Goal: Find specific page/section: Find specific page/section

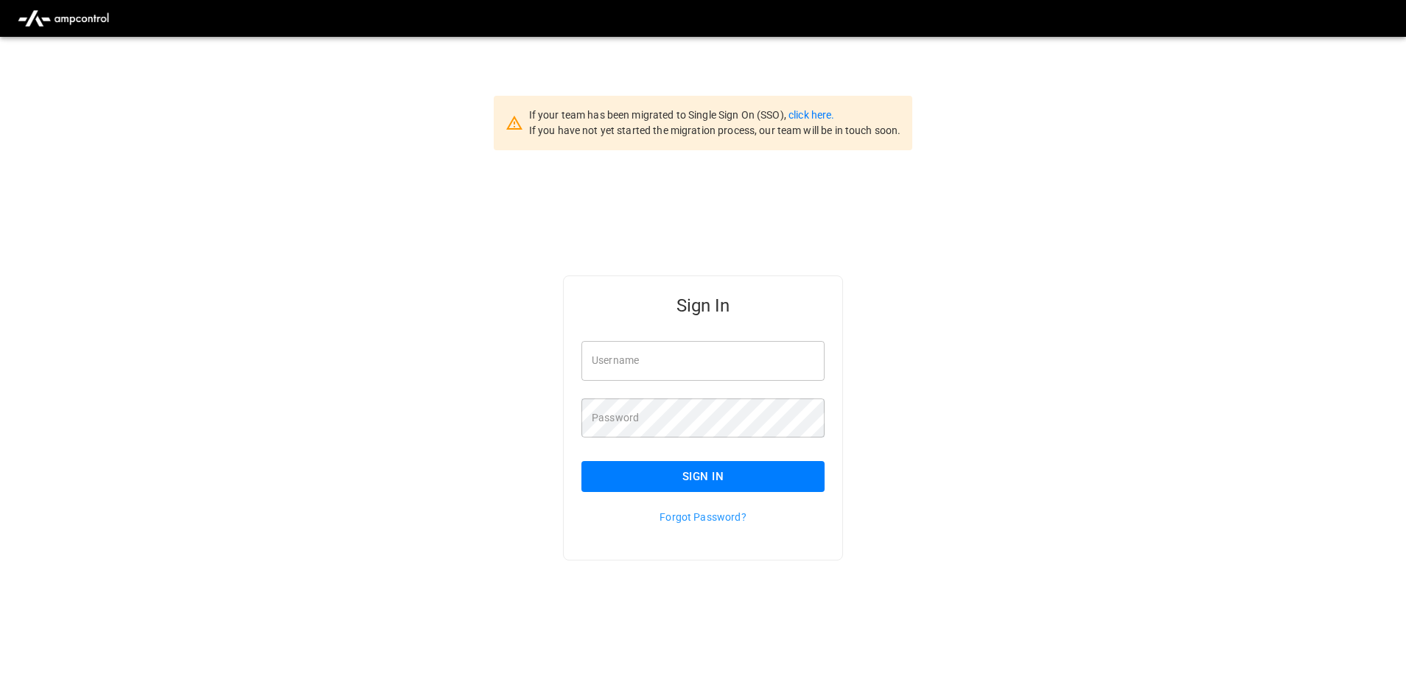
type input "**********"
click at [638, 476] on button "Sign In" at bounding box center [702, 476] width 243 height 31
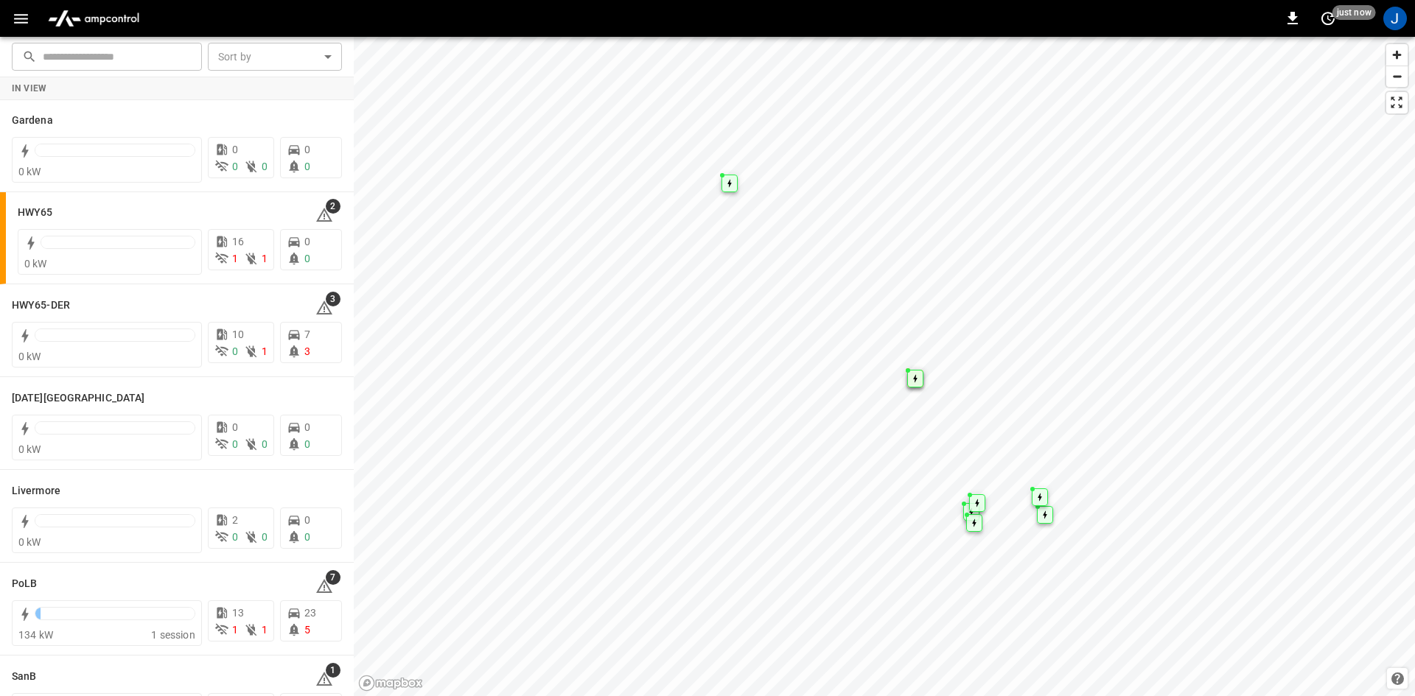
click at [27, 10] on icon "button" at bounding box center [21, 19] width 18 height 18
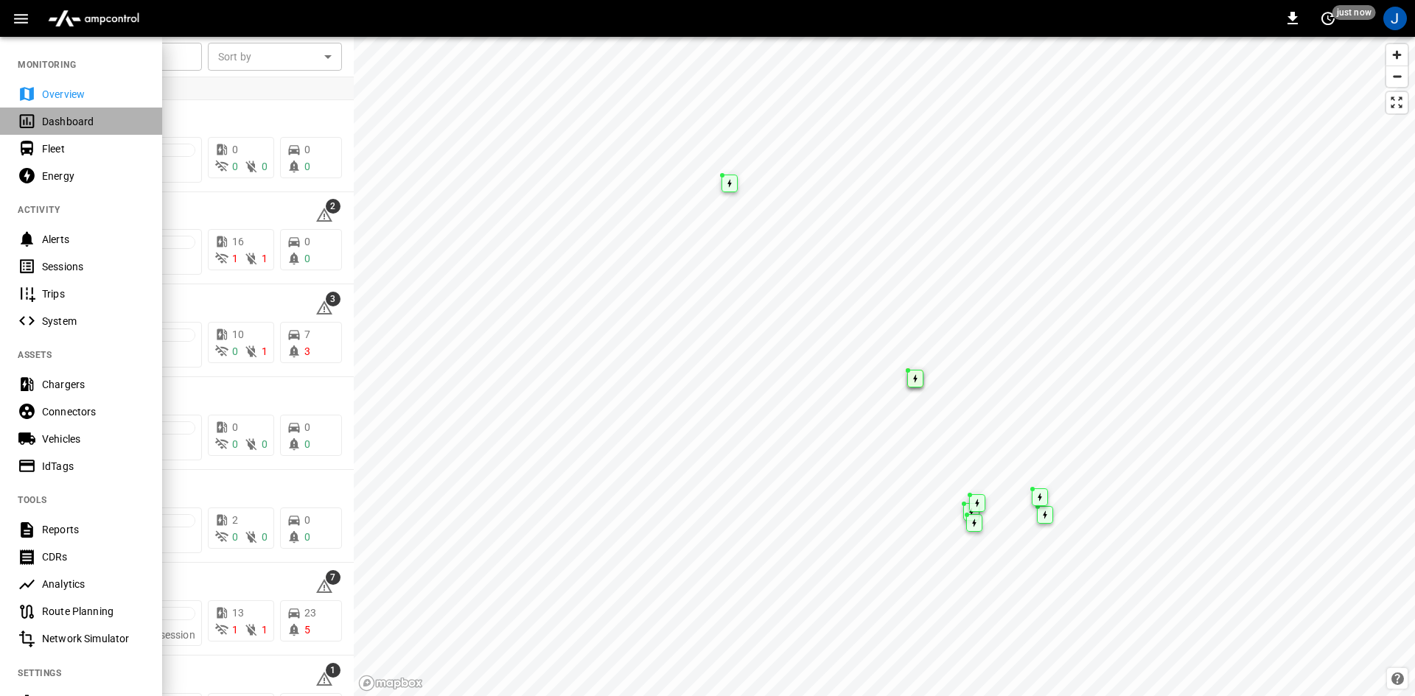
click at [46, 125] on div "Dashboard" at bounding box center [93, 121] width 102 height 15
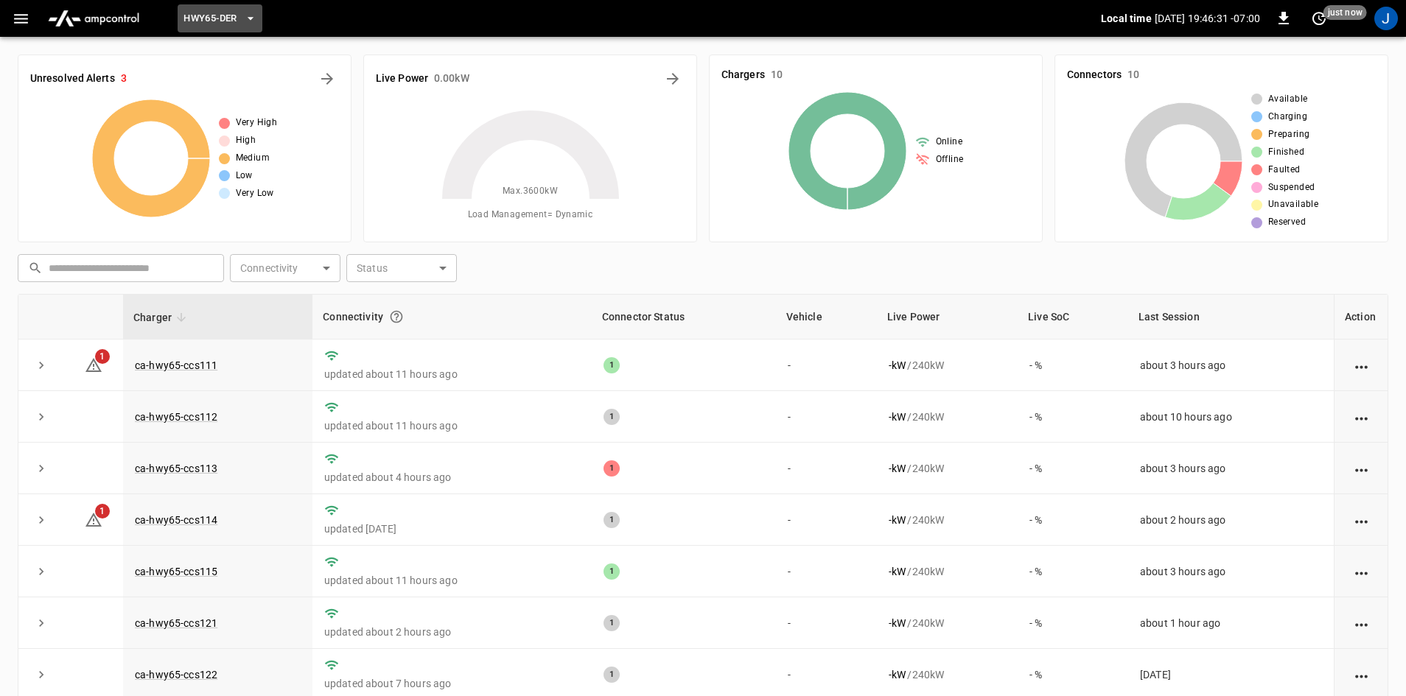
click at [231, 15] on span "HWY65-DER" at bounding box center [209, 18] width 53 height 17
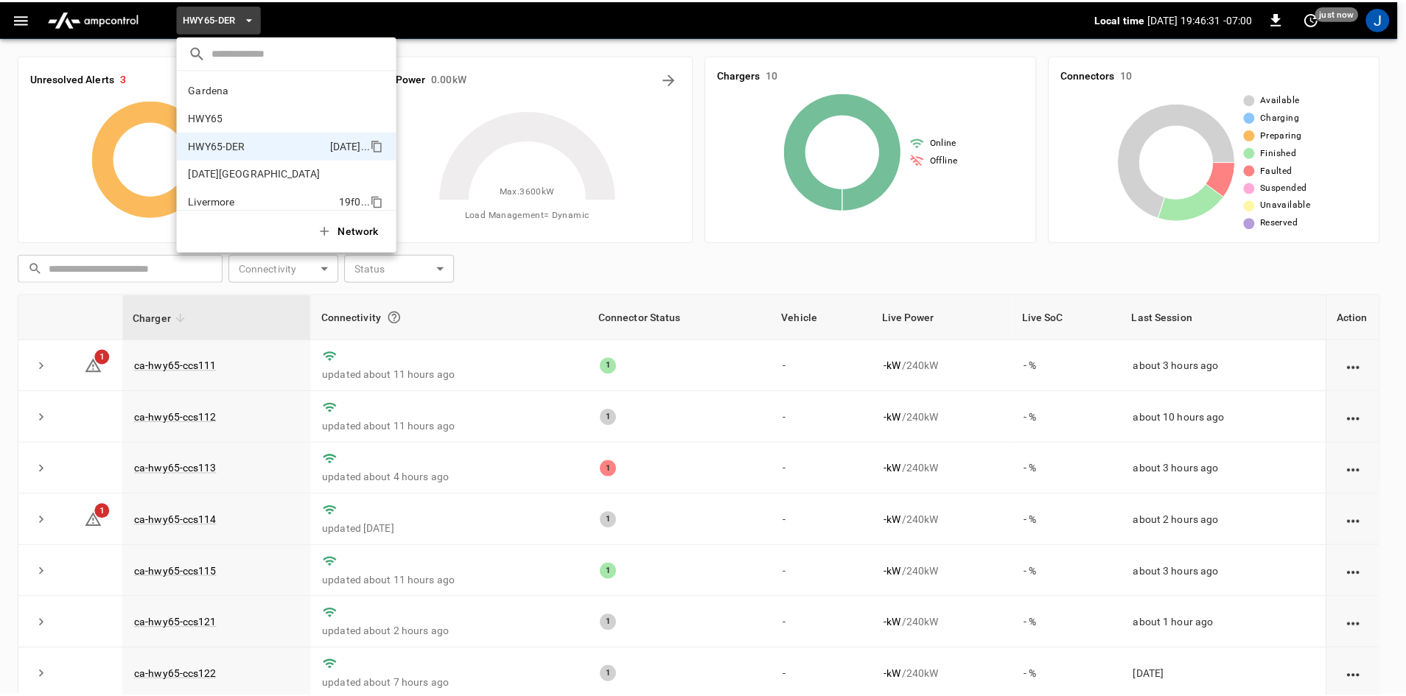
scroll to position [52, 0]
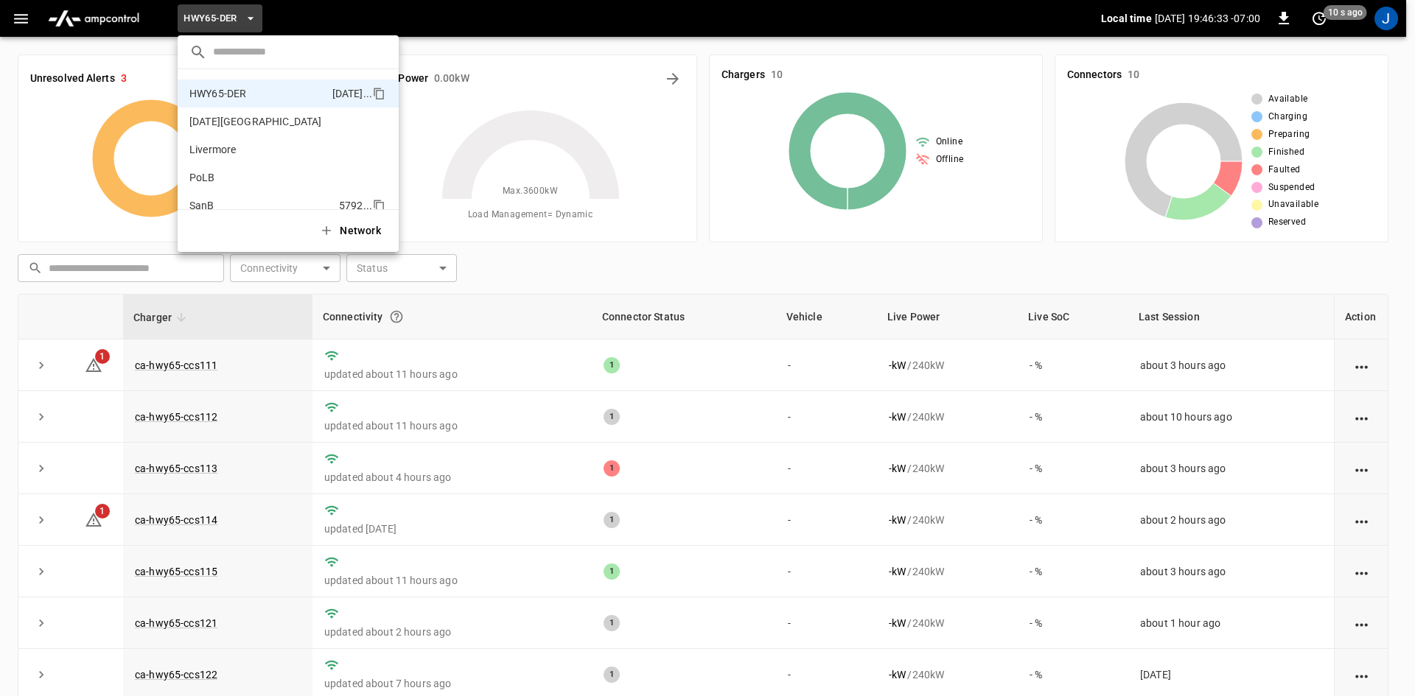
click at [204, 195] on li "SanB 5792 ..." at bounding box center [288, 206] width 221 height 28
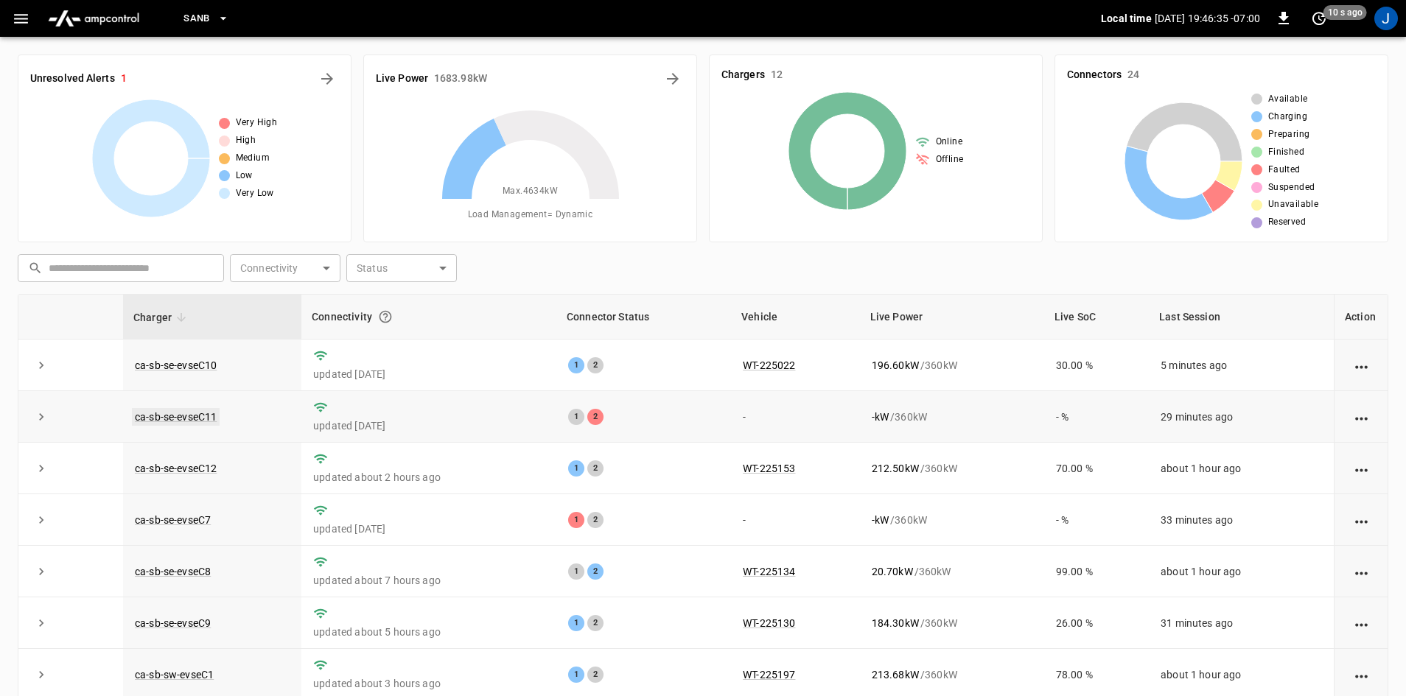
click at [141, 415] on link "ca-sb-se-evseC11" at bounding box center [176, 417] width 88 height 18
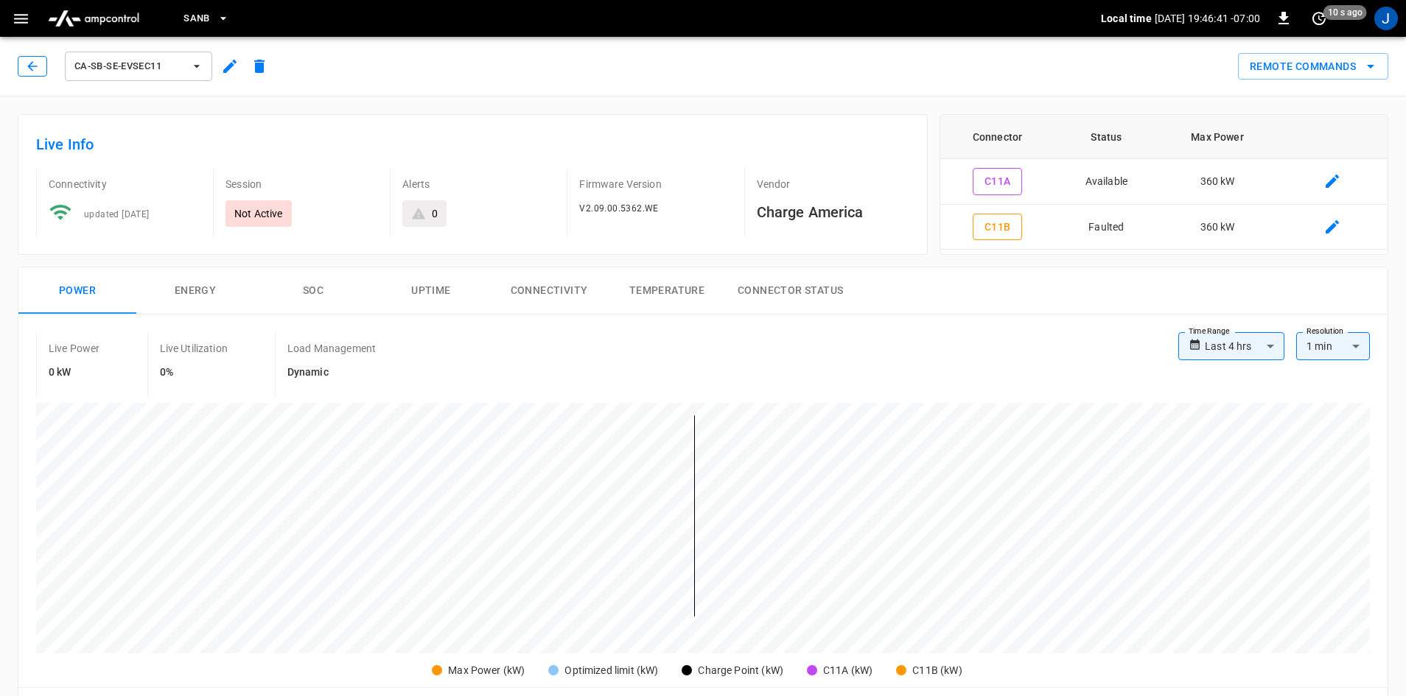
click at [27, 60] on icon "button" at bounding box center [32, 66] width 15 height 15
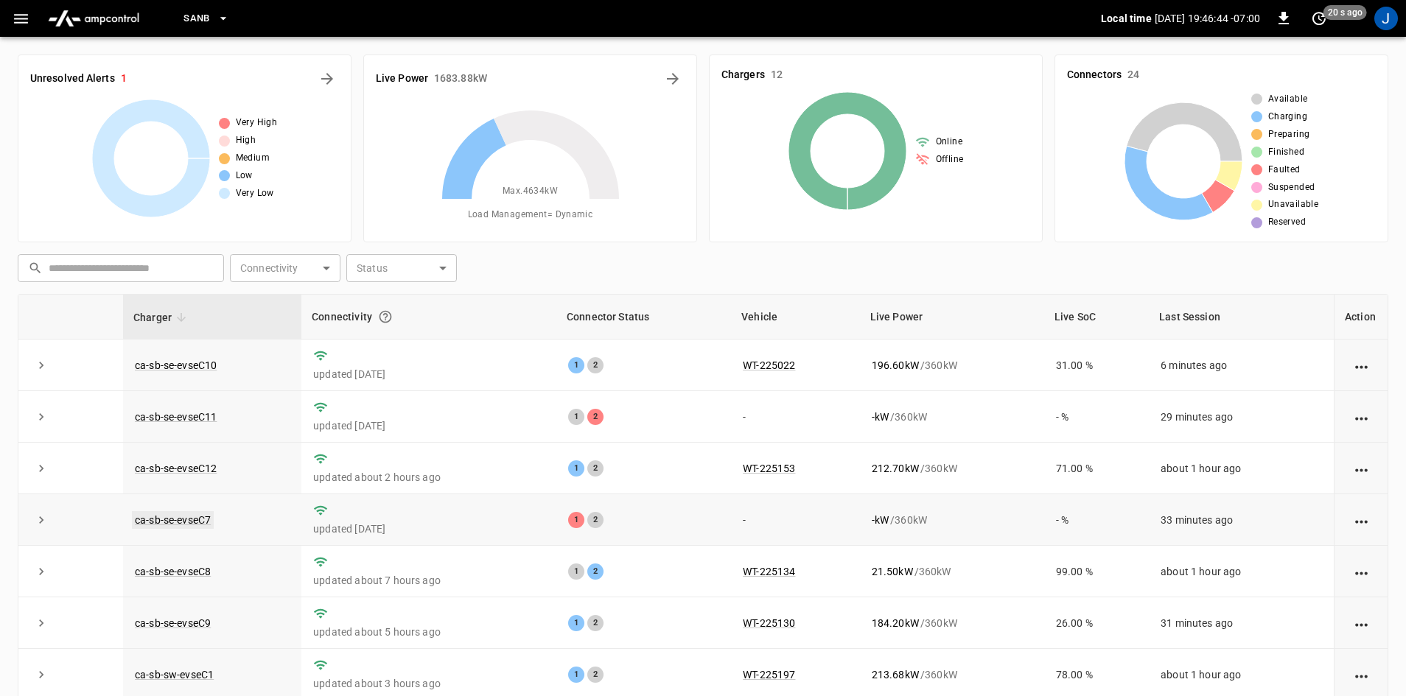
click at [189, 523] on link "ca-sb-se-evseC7" at bounding box center [173, 520] width 82 height 18
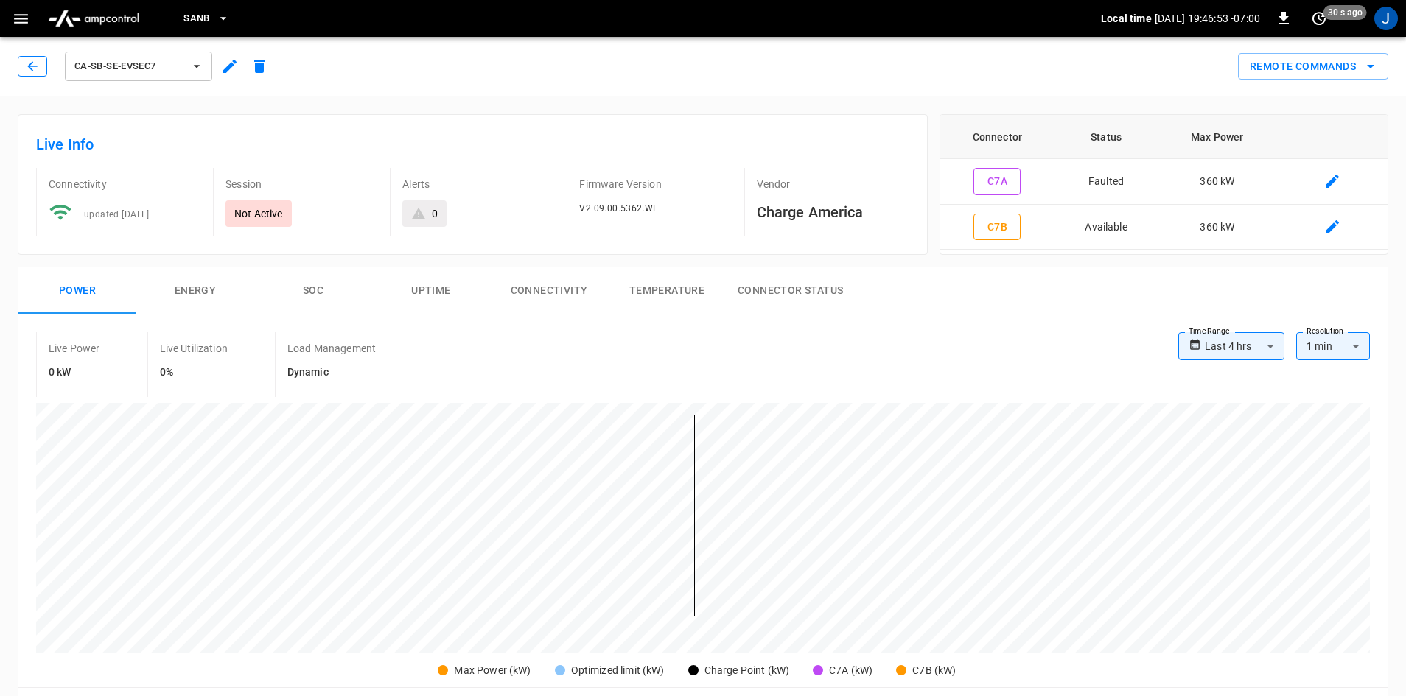
click at [35, 58] on button "button" at bounding box center [32, 66] width 29 height 21
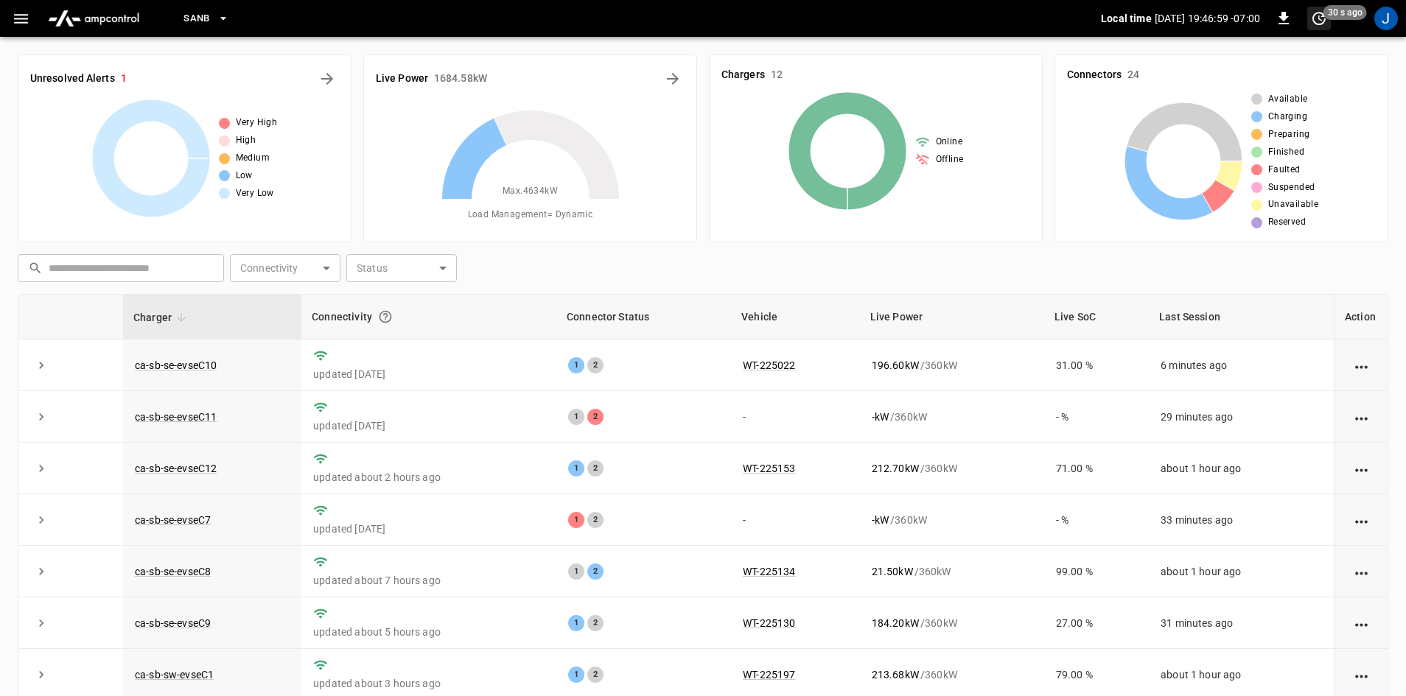
click at [1325, 15] on span "30 s ago" at bounding box center [1344, 12] width 43 height 15
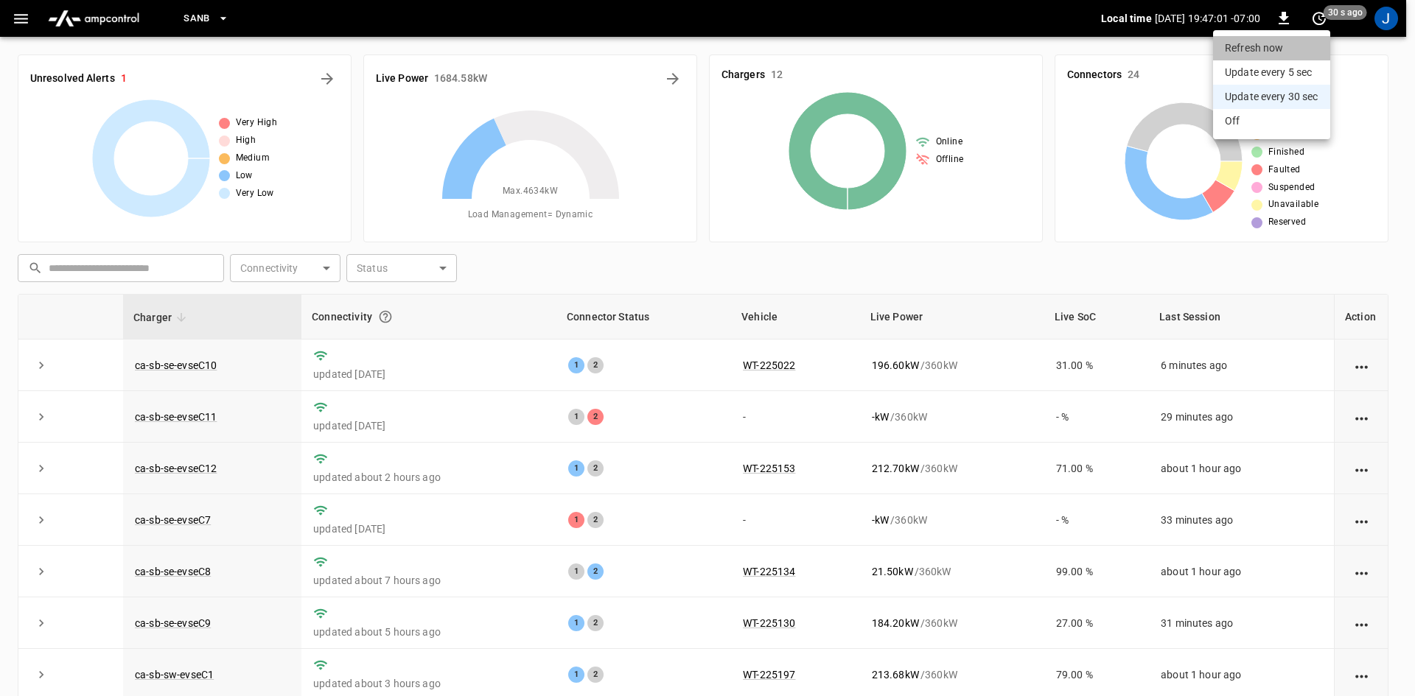
click at [1257, 44] on li "Refresh now" at bounding box center [1271, 48] width 117 height 24
click at [1260, 43] on li "Refresh now" at bounding box center [1271, 48] width 117 height 24
